Goal: Transaction & Acquisition: Purchase product/service

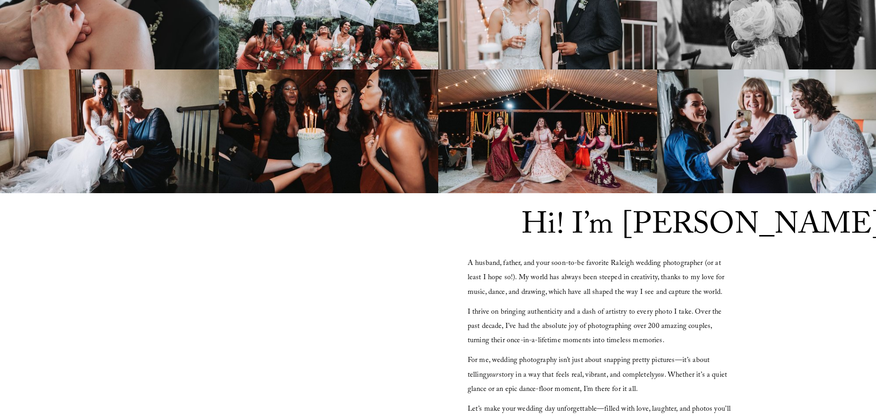
scroll to position [828, 0]
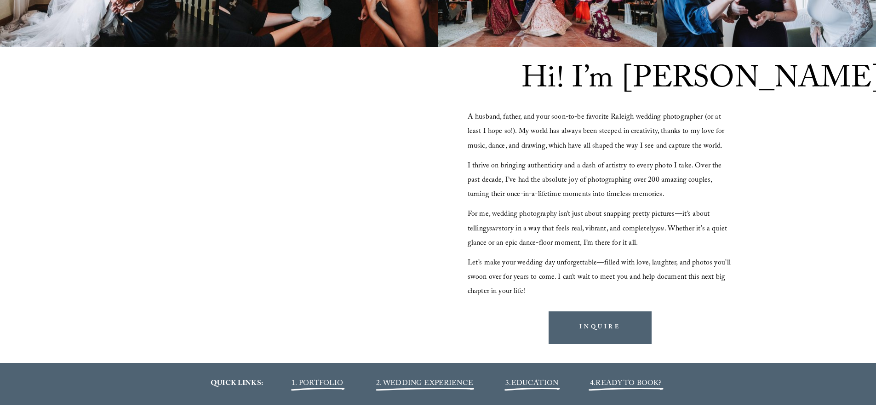
click at [77, 169] on div "Hi! I’m John A husband, father, and your soon-to-be favorite Raleigh wedding ph…" at bounding box center [438, 205] width 876 height 317
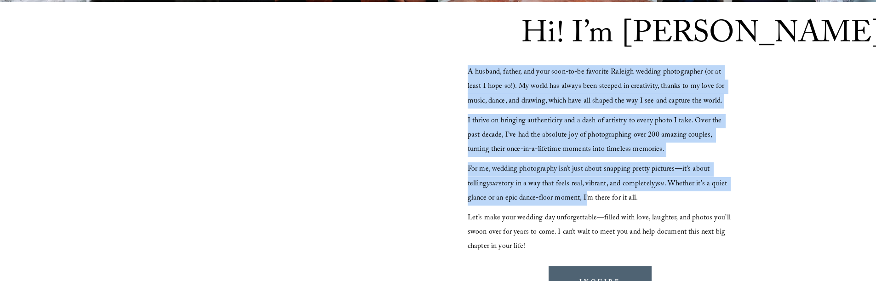
scroll to position [782, 0]
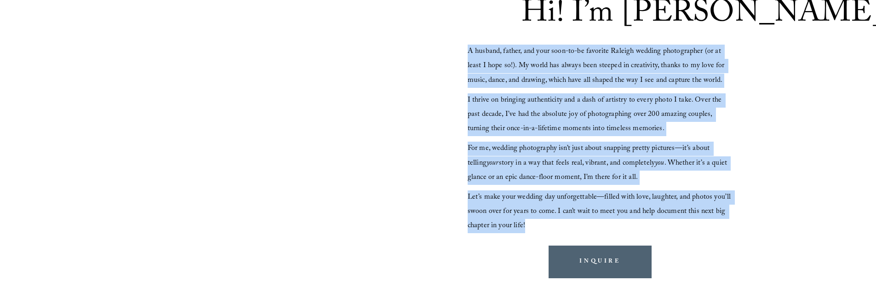
drag, startPoint x: 466, startPoint y: 96, endPoint x: 533, endPoint y: 230, distance: 149.6
click at [533, 230] on div "Hi! I’m John A husband, father, and your soon-to-be favorite Raleigh wedding ph…" at bounding box center [438, 139] width 876 height 317
copy div "A husband, father, and your soon-to-be favorite Raleigh wedding photographer (o…"
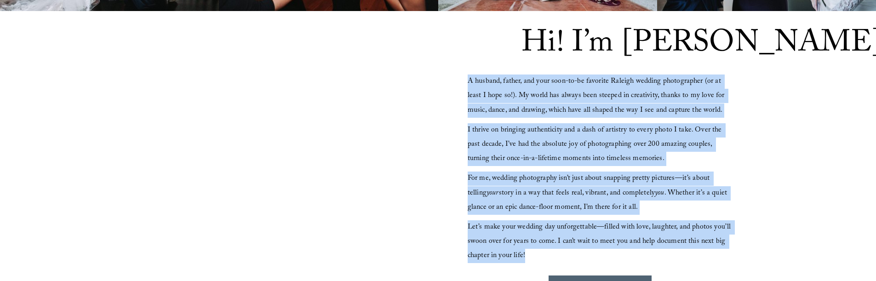
scroll to position [736, 0]
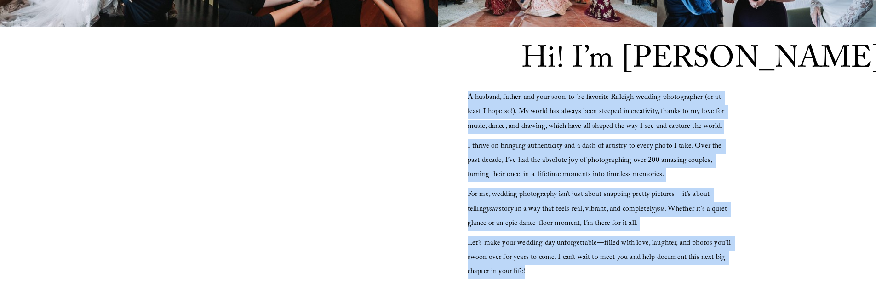
click at [514, 117] on span "A husband, father, and your soon-to-be favorite Raleigh wedding photographer (o…" at bounding box center [597, 112] width 259 height 41
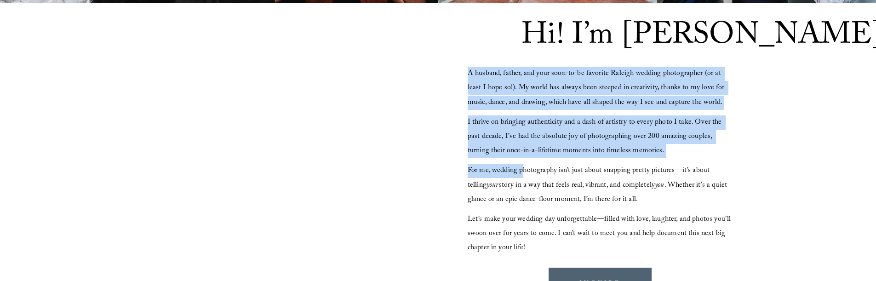
scroll to position [782, 0]
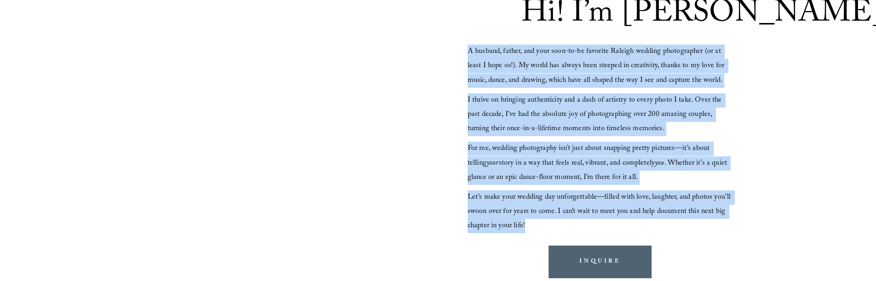
drag, startPoint x: 467, startPoint y: 99, endPoint x: 529, endPoint y: 223, distance: 138.3
click at [529, 223] on div "Hi! I’m John A husband, father, and your soon-to-be favorite Raleigh wedding ph…" at bounding box center [438, 139] width 876 height 317
click at [496, 81] on span "A husband, father, and your soon-to-be favorite Raleigh wedding photographer (o…" at bounding box center [597, 66] width 259 height 41
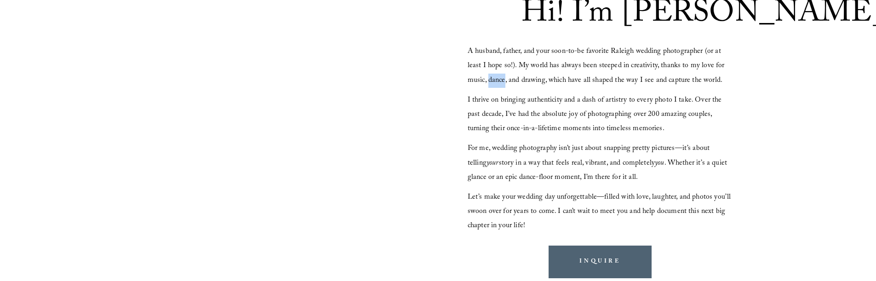
click at [496, 81] on span "A husband, father, and your soon-to-be favorite Raleigh wedding photographer (o…" at bounding box center [597, 66] width 259 height 41
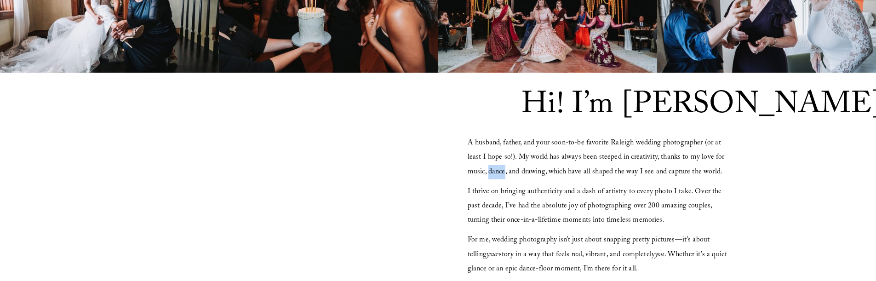
scroll to position [690, 0]
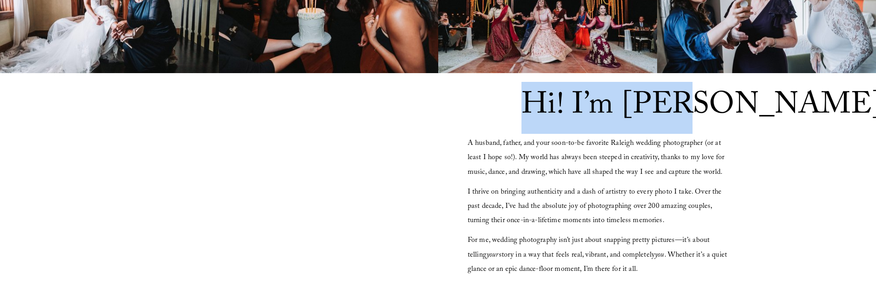
drag, startPoint x: 527, startPoint y: 104, endPoint x: 672, endPoint y: 104, distance: 144.9
click at [672, 104] on span "Hi! I’m John" at bounding box center [703, 108] width 362 height 52
copy span "Hi! I’m John"
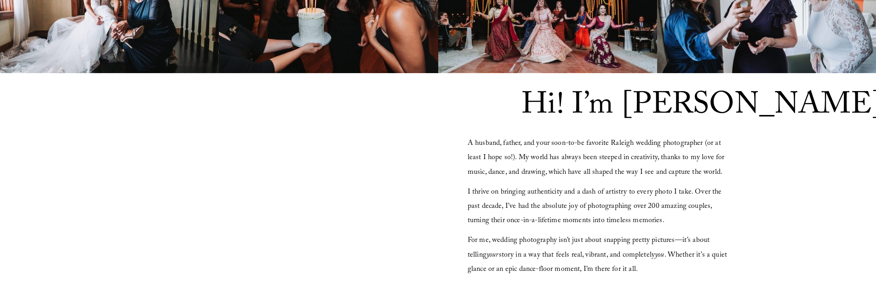
click at [477, 97] on div "Hi! I’m John A husband, father, and your soon-to-be favorite Raleigh wedding ph…" at bounding box center [438, 231] width 876 height 317
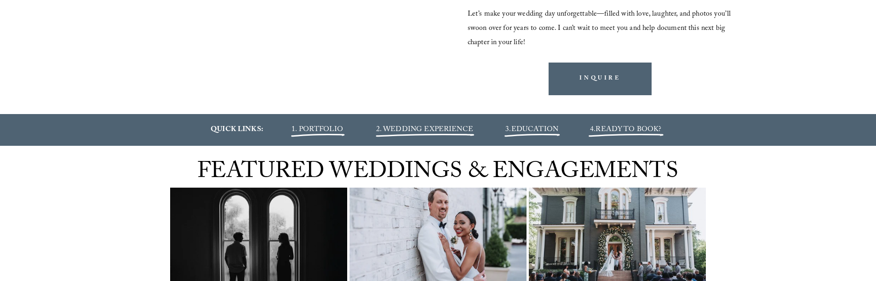
scroll to position [966, 0]
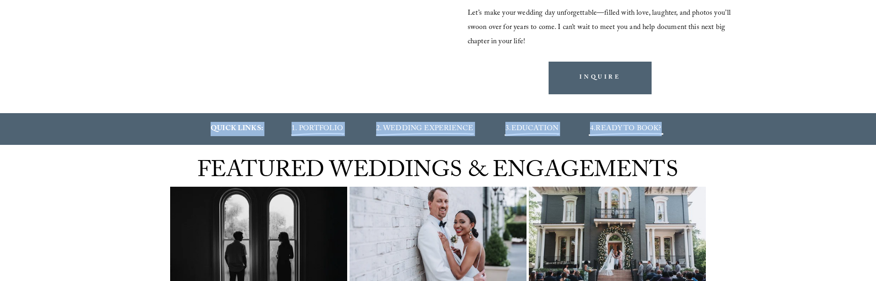
drag, startPoint x: 210, startPoint y: 130, endPoint x: 760, endPoint y: 133, distance: 549.3
click at [750, 132] on div "QUICK LINKS: 1. PORTFOLIO 2. WEDDING EXPERIENCE 3. EDUCATION 4. READY TO BOOK?" at bounding box center [438, 129] width 876 height 14
click at [760, 133] on div "QUICK LINKS: 1. PORTFOLIO 2. WEDDING EXPERIENCE 3. EDUCATION 4. READY TO BOOK?" at bounding box center [438, 129] width 876 height 14
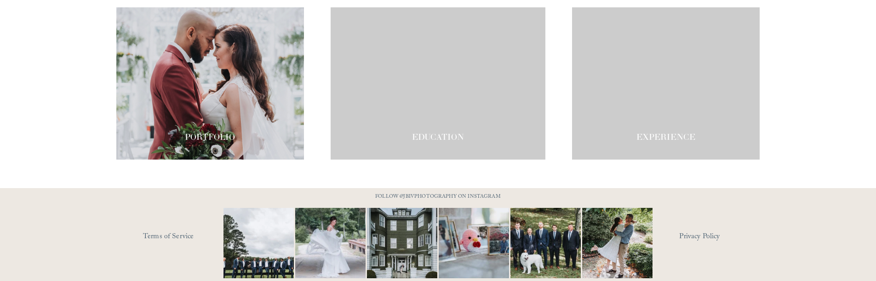
scroll to position [1623, 0]
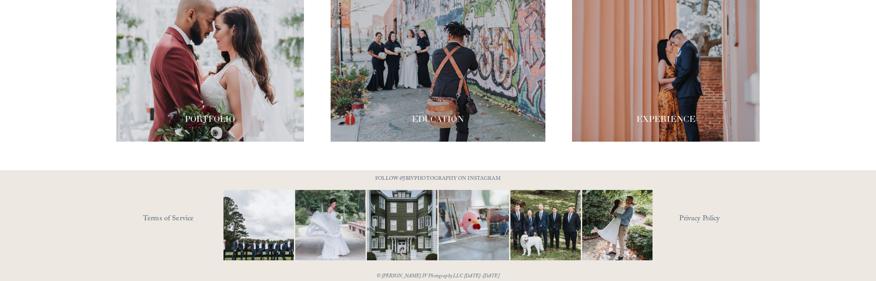
click at [750, 185] on div at bounding box center [438, 232] width 876 height 125
drag, startPoint x: 382, startPoint y: 160, endPoint x: 474, endPoint y: 160, distance: 92.0
click at [474, 174] on p "FOLLOW @JBIVPHOTOGRAPHY ON INSTAGRAM" at bounding box center [438, 179] width 161 height 10
click at [528, 170] on div at bounding box center [438, 232] width 876 height 125
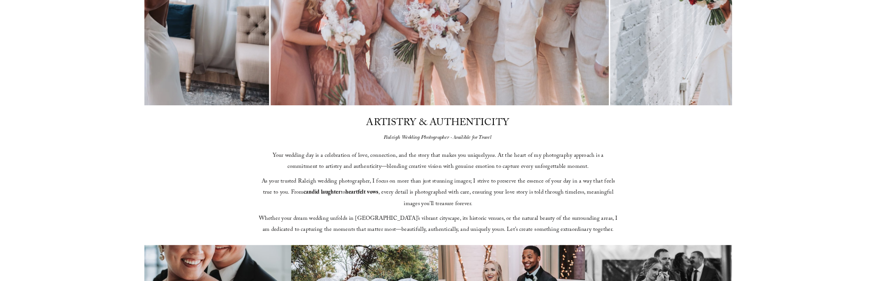
scroll to position [0, 0]
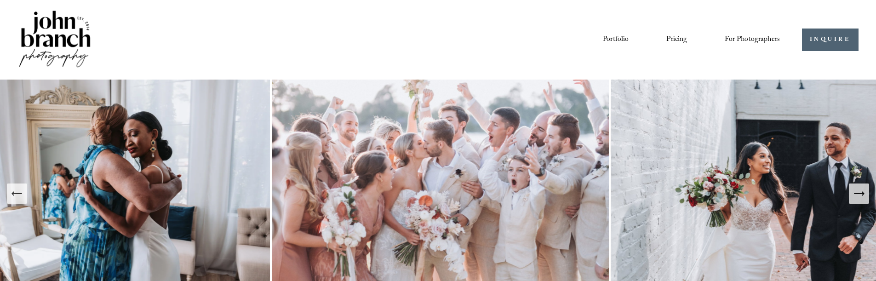
click at [599, 40] on div "Portfolio Pricing For Photographers Presets Education Courses Blog" at bounding box center [447, 40] width 667 height 16
click at [616, 40] on link "Portfolio" at bounding box center [616, 40] width 26 height 16
click at [670, 40] on link "Pricing" at bounding box center [677, 40] width 21 height 16
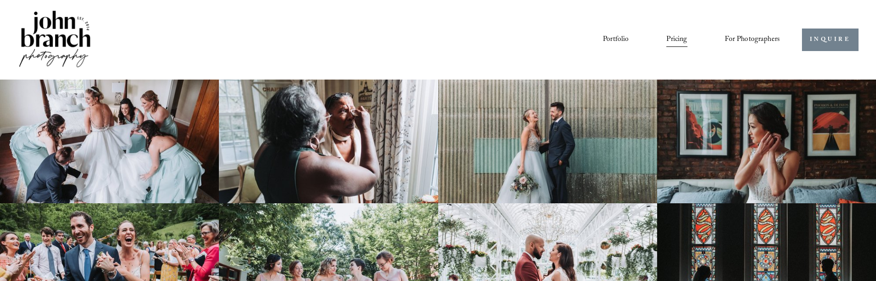
click at [823, 38] on link "INQUIRE" at bounding box center [830, 40] width 57 height 23
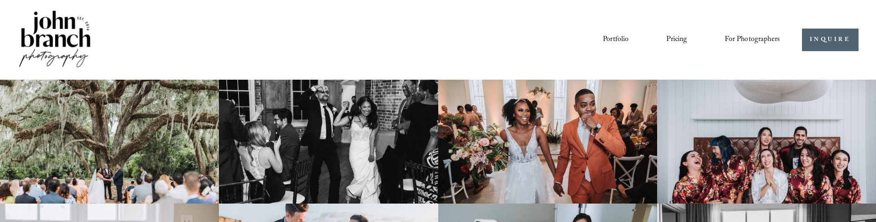
click at [49, 18] on img at bounding box center [54, 40] width 75 height 62
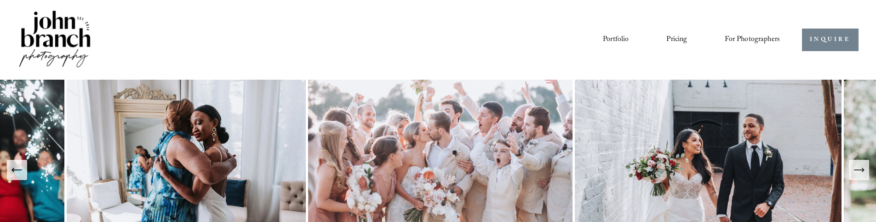
click at [829, 41] on link "INQUIRE" at bounding box center [830, 40] width 57 height 23
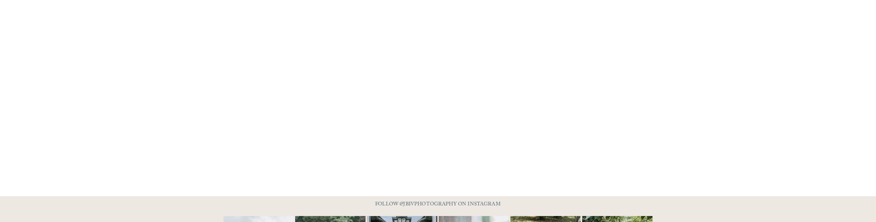
scroll to position [927, 0]
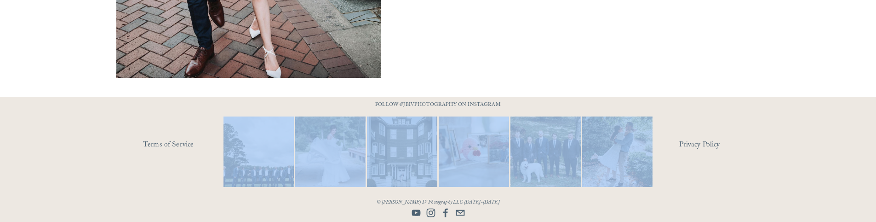
drag, startPoint x: 378, startPoint y: 104, endPoint x: 527, endPoint y: 106, distance: 149.5
click at [527, 106] on div at bounding box center [438, 159] width 876 height 125
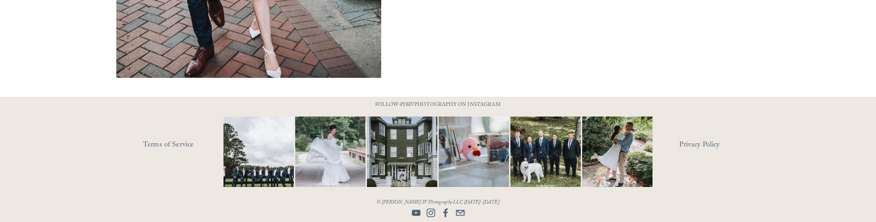
click at [514, 104] on p "FOLLOW @JBIVPHOTOGRAPHY ON INSTAGRAM" at bounding box center [438, 105] width 161 height 10
drag, startPoint x: 388, startPoint y: 200, endPoint x: 513, endPoint y: 204, distance: 125.2
click at [495, 202] on p "© [PERSON_NAME] IV Photography LLC [DATE]-[DATE]" at bounding box center [438, 203] width 161 height 10
click at [520, 206] on div at bounding box center [438, 159] width 876 height 125
click at [437, 102] on p "FOLLOW @JBIVPHOTOGRAPHY ON INSTAGRAM" at bounding box center [438, 105] width 161 height 10
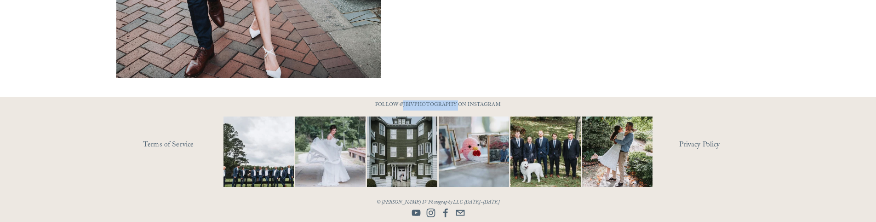
click at [437, 102] on p "FOLLOW @JBIVPHOTOGRAPHY ON INSTAGRAM" at bounding box center [438, 105] width 161 height 10
click at [436, 101] on p "FOLLOW @JBIVPHOTOGRAPHY ON INSTAGRAM" at bounding box center [438, 105] width 161 height 10
click at [171, 144] on link "Terms of Service" at bounding box center [196, 145] width 107 height 14
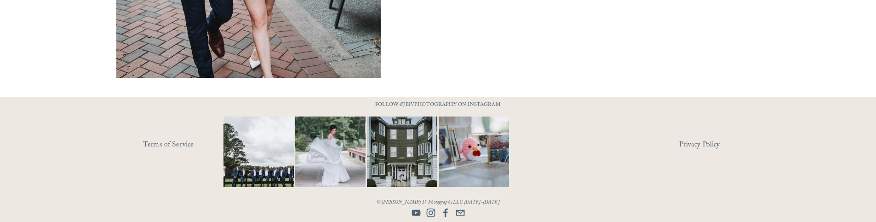
scroll to position [880, 0]
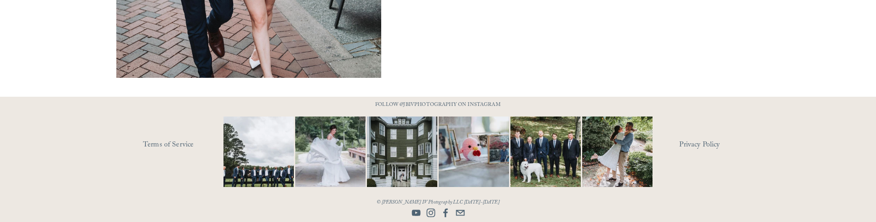
click at [270, 156] on img at bounding box center [259, 151] width 106 height 70
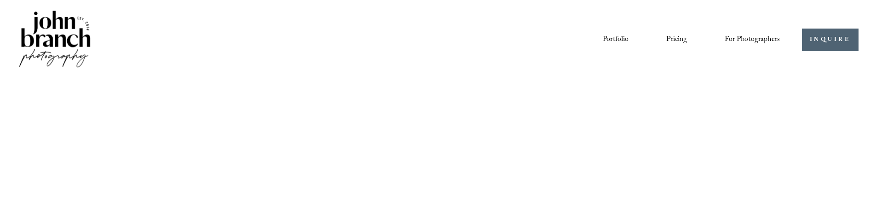
scroll to position [880, 0]
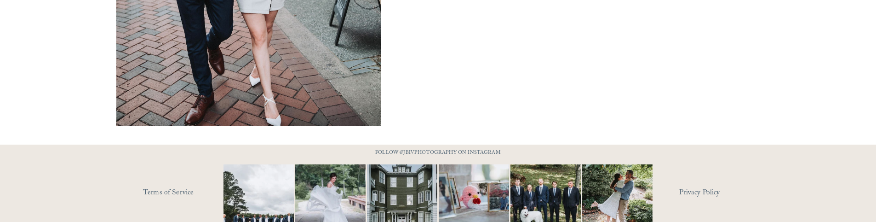
click at [604, 148] on div at bounding box center [438, 206] width 876 height 125
click at [611, 192] on img at bounding box center [617, 199] width 70 height 94
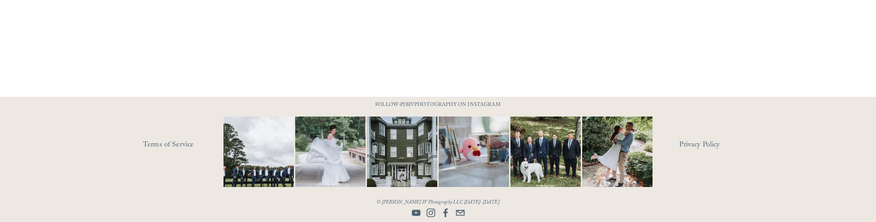
scroll to position [927, 0]
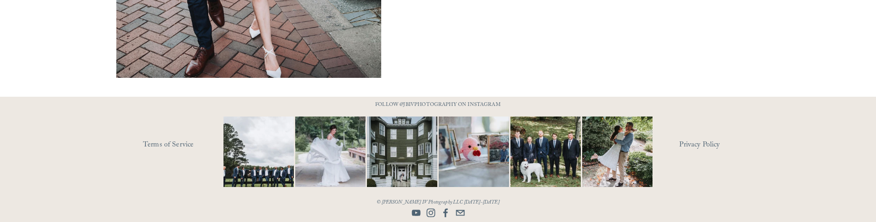
click at [412, 201] on em "© [PERSON_NAME] IV Photography LLC [DATE]-[DATE]" at bounding box center [438, 202] width 123 height 9
click at [371, 201] on p "© [PERSON_NAME] IV Photography LLC [DATE]-[DATE]" at bounding box center [438, 203] width 161 height 10
click at [402, 198] on em "© [PERSON_NAME] IV Photography LLC [DATE]-[DATE]" at bounding box center [438, 202] width 123 height 9
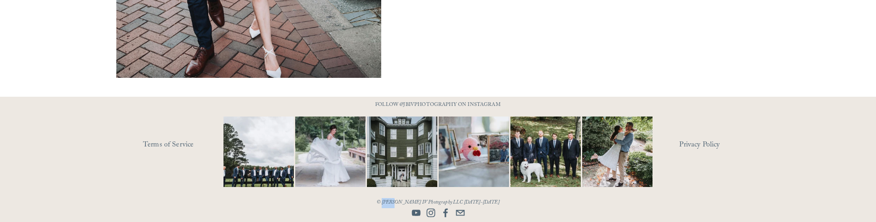
click at [402, 198] on em "© [PERSON_NAME] IV Photography LLC [DATE]-[DATE]" at bounding box center [438, 202] width 123 height 9
copy em "© [PERSON_NAME] IV Photography LLC [DATE]-[DATE]"
click at [401, 200] on em "© [PERSON_NAME] IV Photography LLC [DATE]-[DATE]" at bounding box center [438, 202] width 123 height 9
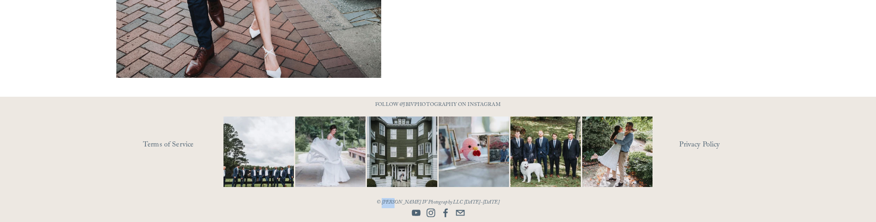
click at [401, 200] on em "© [PERSON_NAME] IV Photography LLC [DATE]-[DATE]" at bounding box center [438, 202] width 123 height 9
click at [453, 201] on em "© [PERSON_NAME] IV Photography LLC [DATE]-[DATE]" at bounding box center [438, 202] width 123 height 9
click at [391, 201] on em "© [PERSON_NAME] IV Photography LLC [DATE]-[DATE]" at bounding box center [438, 202] width 123 height 9
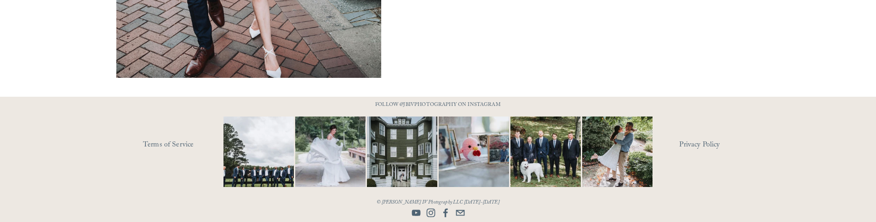
click at [453, 105] on p "FOLLOW @JBIVPHOTOGRAPHY ON INSTAGRAM" at bounding box center [438, 105] width 161 height 10
click at [392, 103] on p "FOLLOW @JBIVPHOTOGRAPHY ON INSTAGRAM" at bounding box center [438, 105] width 161 height 10
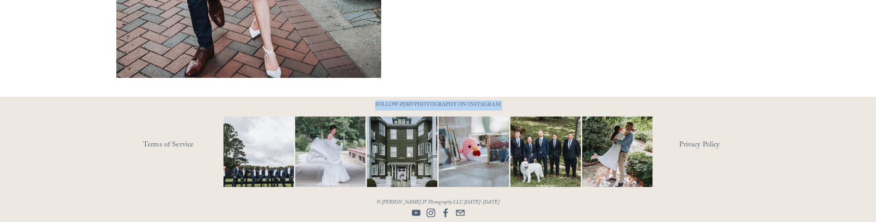
click at [432, 102] on p "FOLLOW @JBIVPHOTOGRAPHY ON INSTAGRAM" at bounding box center [438, 105] width 161 height 10
drag, startPoint x: 374, startPoint y: 104, endPoint x: 522, endPoint y: 103, distance: 148.1
click at [522, 103] on div at bounding box center [438, 159] width 876 height 125
click at [418, 103] on p "FOLLOW @JBIVPHOTOGRAPHY ON INSTAGRAM" at bounding box center [438, 105] width 161 height 10
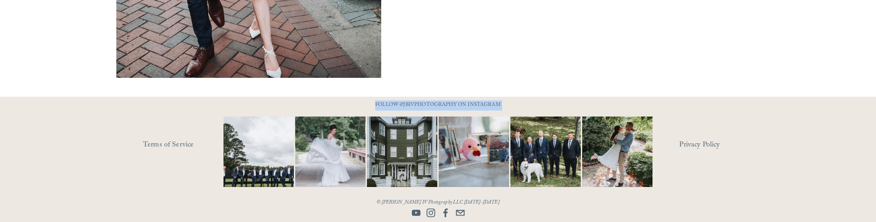
click at [418, 103] on p "FOLLOW @JBIVPHOTOGRAPHY ON INSTAGRAM" at bounding box center [438, 105] width 161 height 10
click at [174, 178] on div at bounding box center [438, 159] width 876 height 125
click at [167, 142] on link "Terms of Service" at bounding box center [196, 145] width 107 height 14
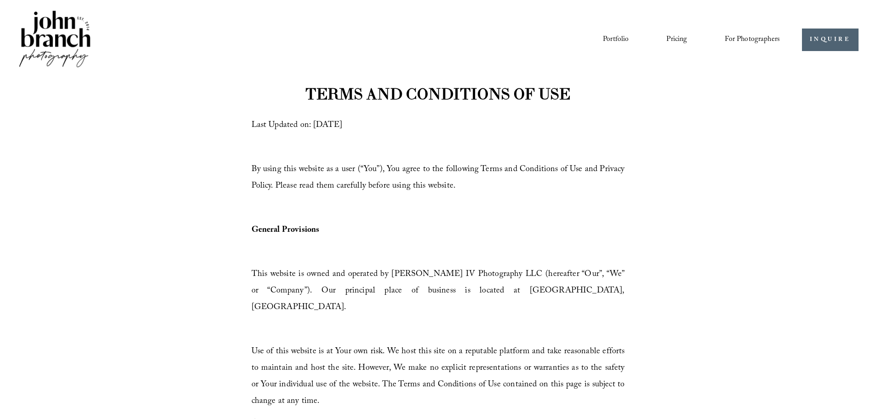
click at [67, 20] on img at bounding box center [54, 40] width 75 height 62
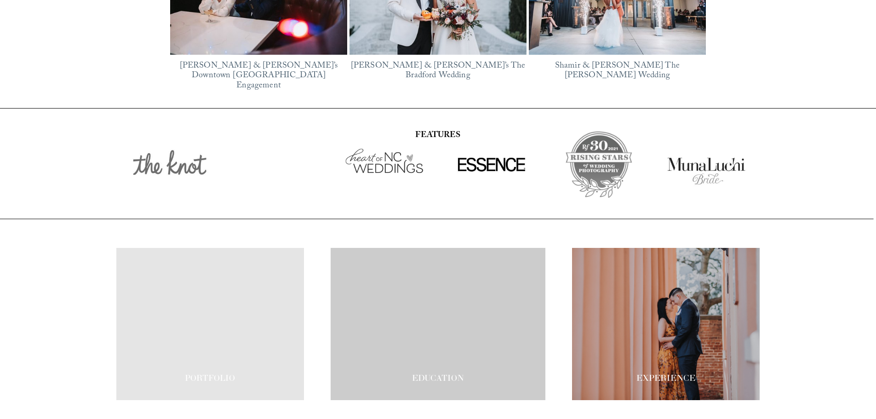
scroll to position [1607, 0]
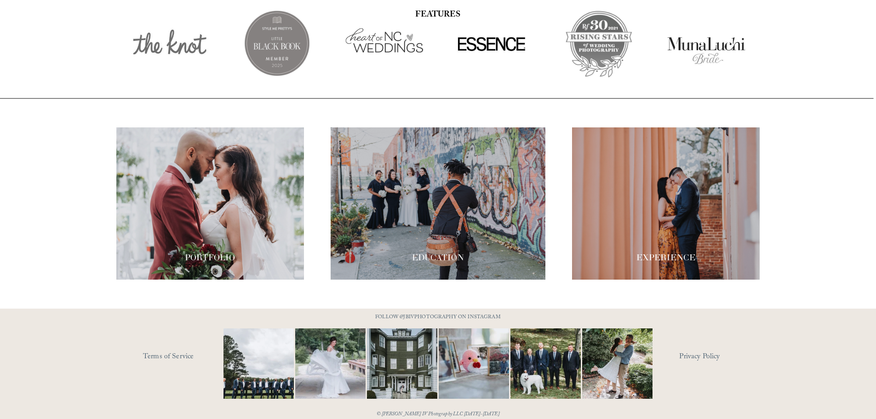
click at [712, 350] on link "Privacy Policy" at bounding box center [720, 357] width 81 height 14
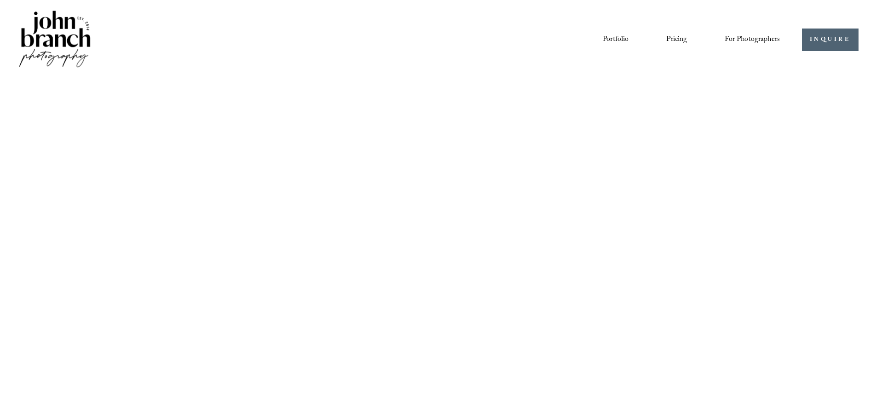
click at [63, 33] on img at bounding box center [54, 40] width 75 height 62
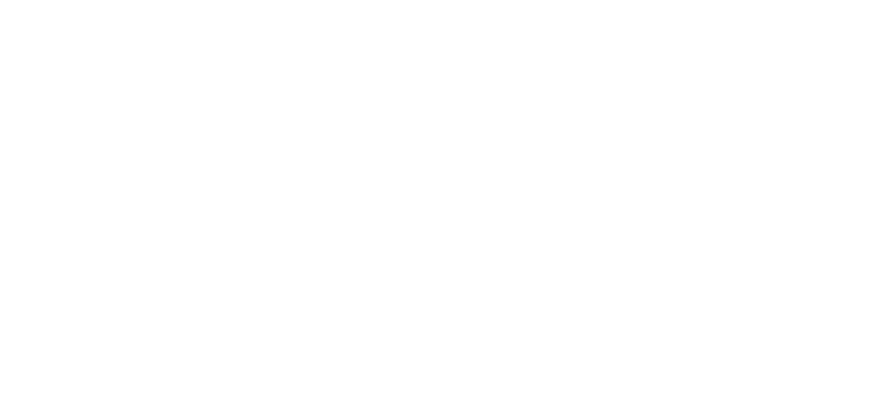
scroll to position [552, 0]
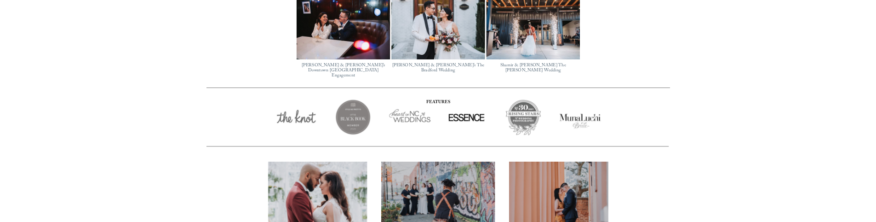
scroll to position [1607, 0]
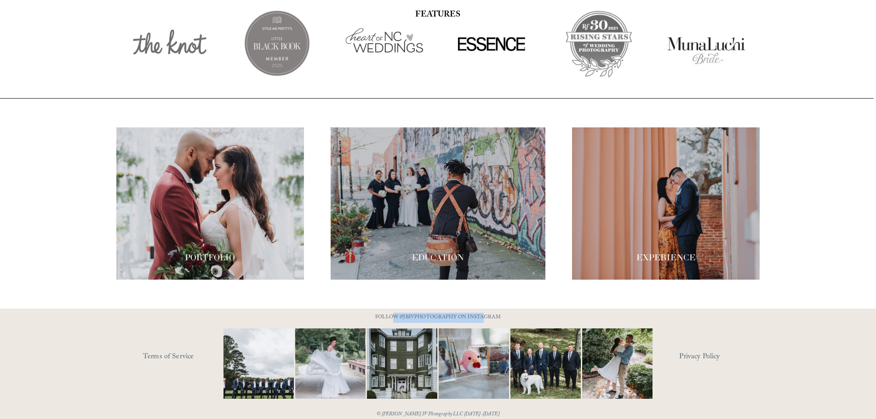
drag, startPoint x: 394, startPoint y: 304, endPoint x: 482, endPoint y: 304, distance: 87.9
click at [482, 313] on p "FOLLOW @JBIVPHOTOGRAPHY ON INSTAGRAM" at bounding box center [438, 318] width 161 height 10
click at [447, 313] on p "FOLLOW @JBIVPHOTOGRAPHY ON INSTAGRAM" at bounding box center [438, 318] width 161 height 10
drag, startPoint x: 441, startPoint y: 302, endPoint x: 158, endPoint y: 323, distance: 283.7
click at [154, 323] on div at bounding box center [438, 371] width 876 height 125
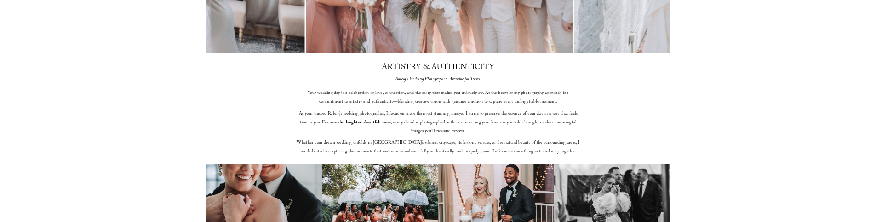
scroll to position [0, 0]
